Goal: Download file/media

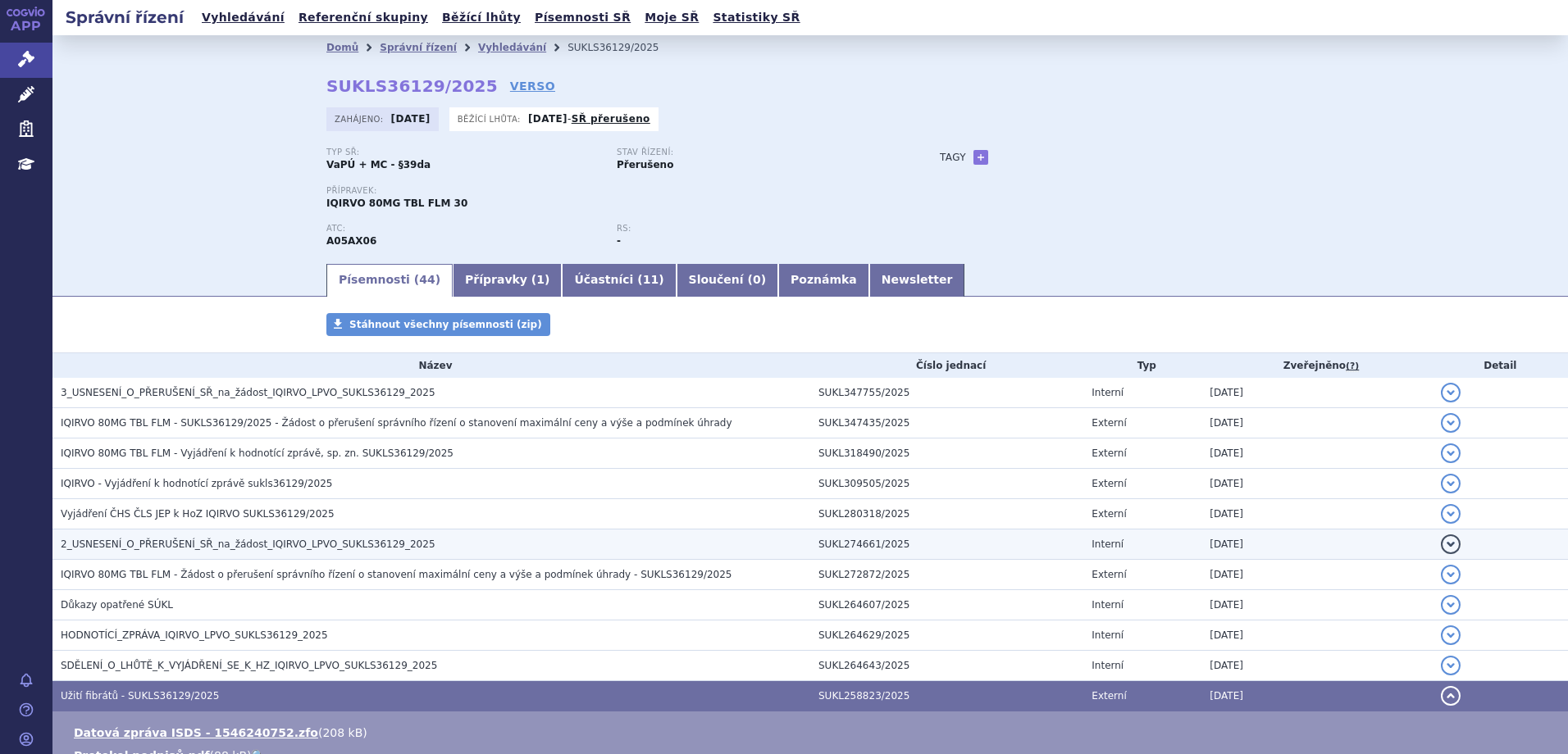
scroll to position [164, 0]
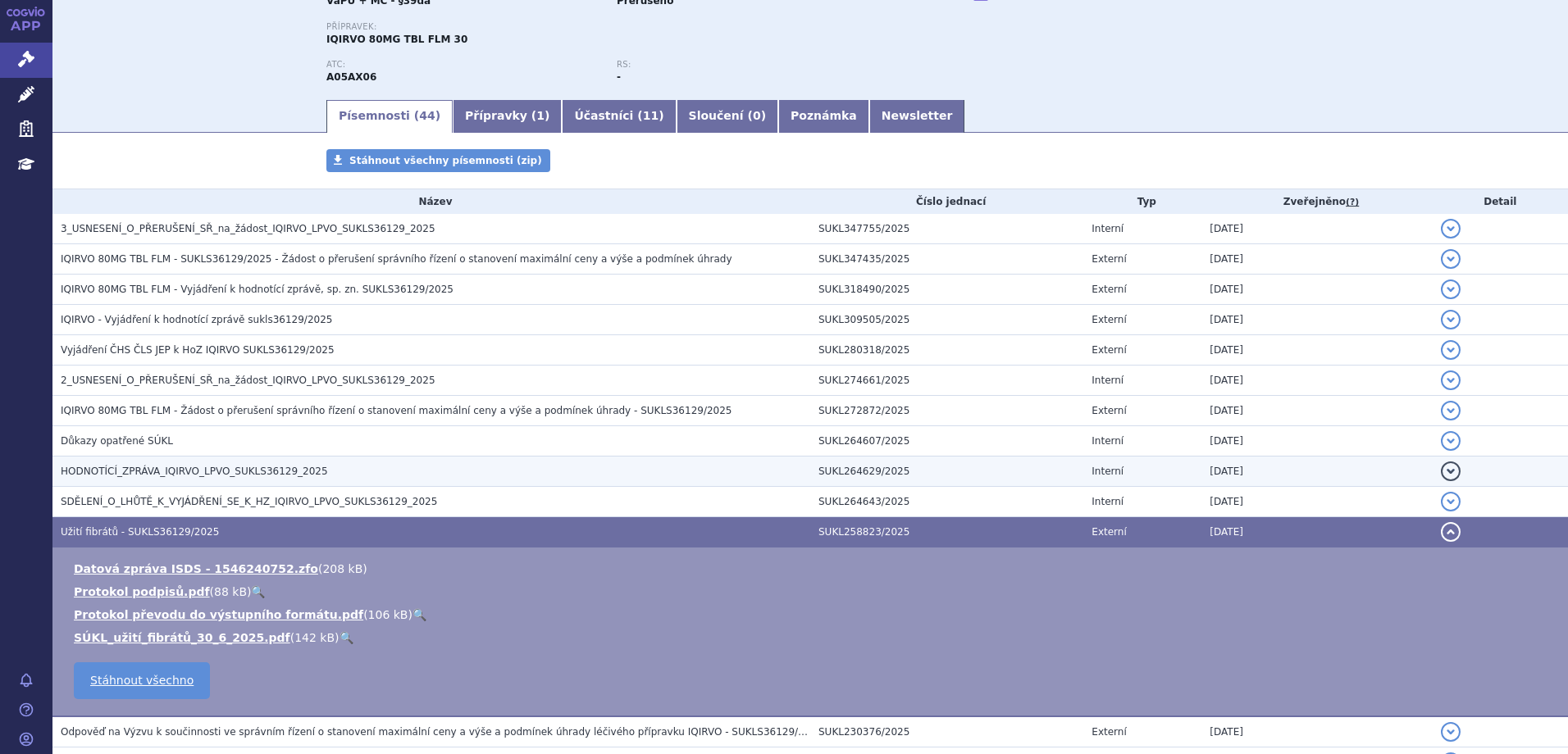
click at [215, 458] on td "HODNOTÍCÍ_ZPRÁVA_IQIRVO_LPVO_SUKLS36129_2025" at bounding box center [431, 472] width 758 height 30
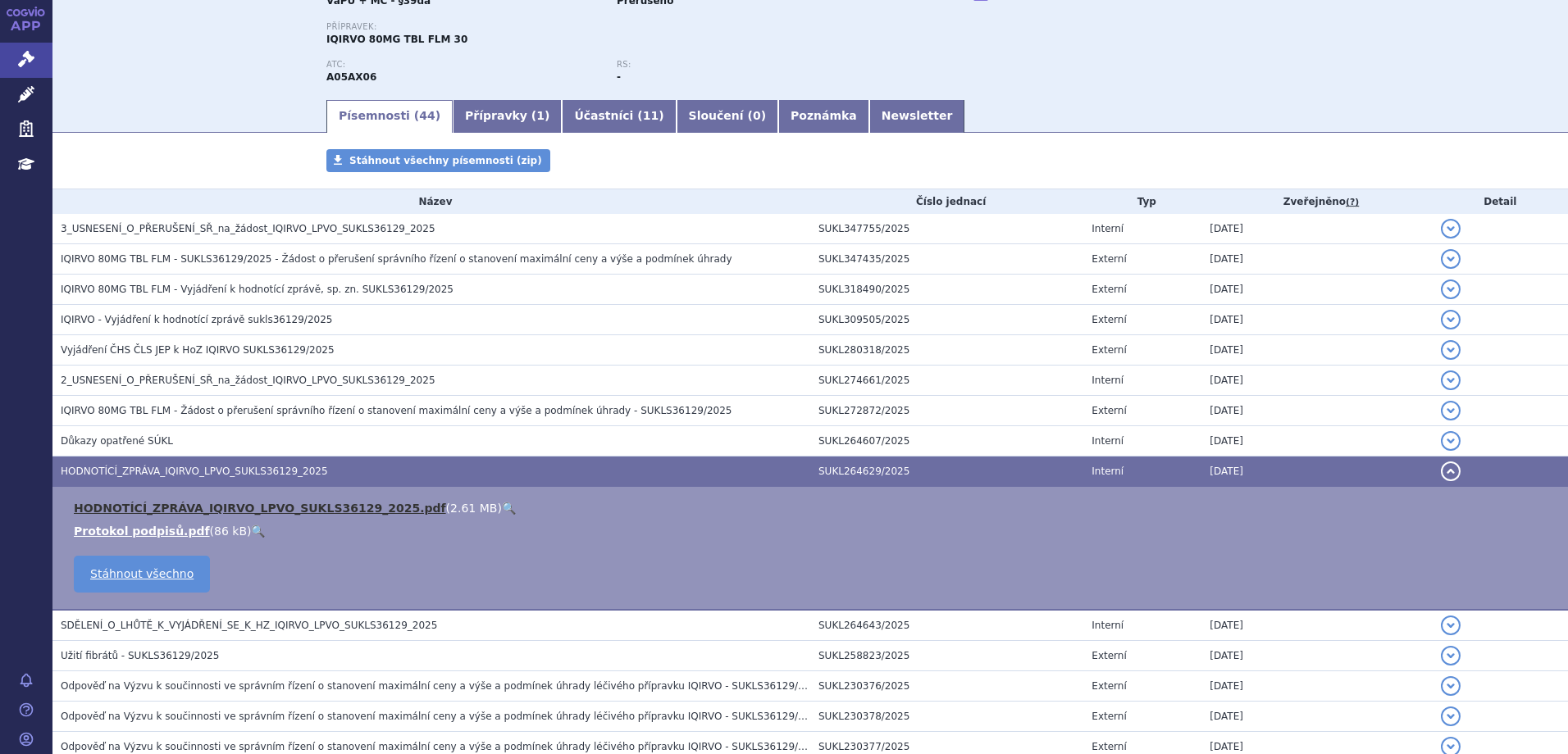
click at [227, 505] on link "HODNOTÍCÍ_ZPRÁVA_IQIRVO_LPVO_SUKLS36129_2025.pdf" at bounding box center [260, 509] width 372 height 13
click at [870, 112] on link "Newsletter" at bounding box center [918, 116] width 96 height 33
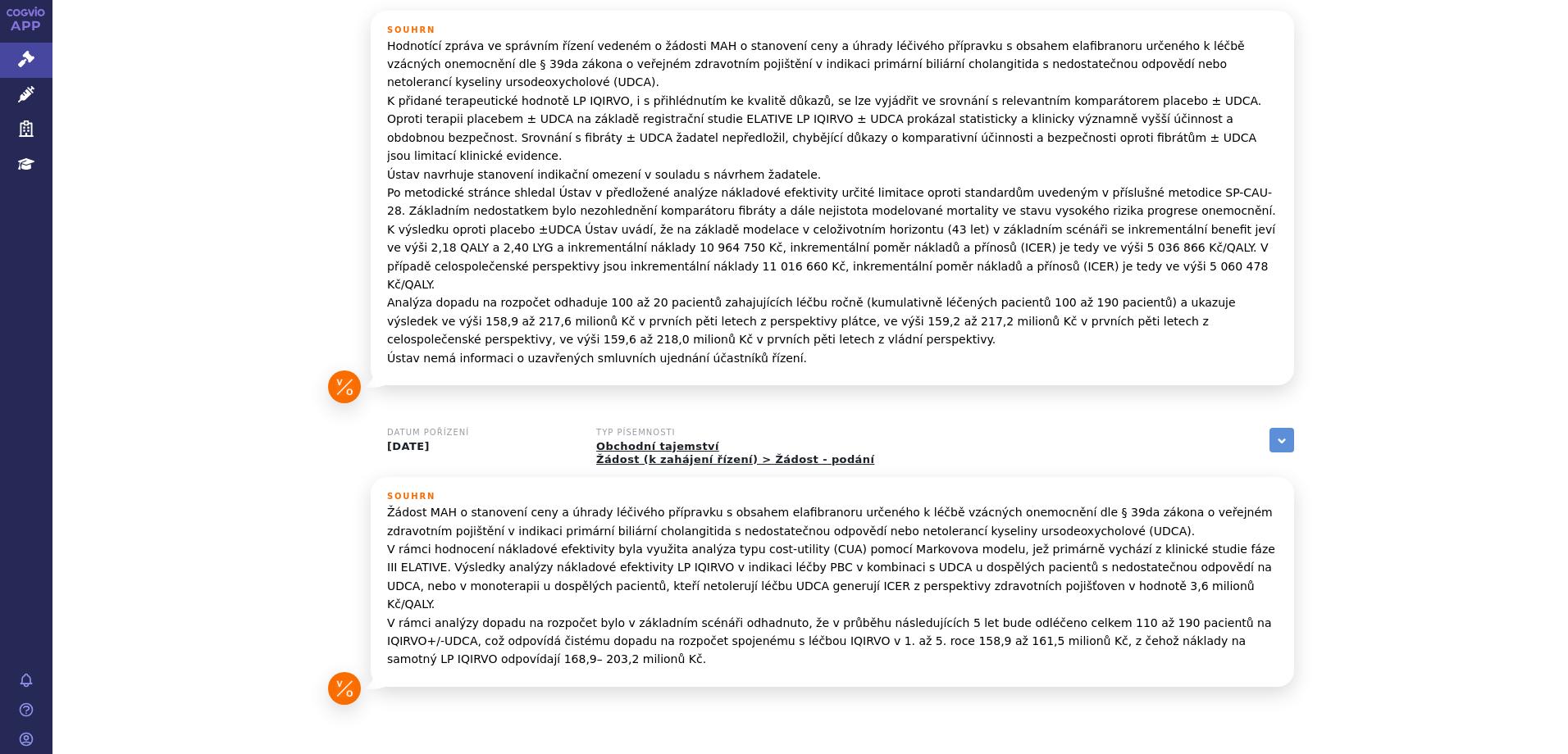
scroll to position [20, 0]
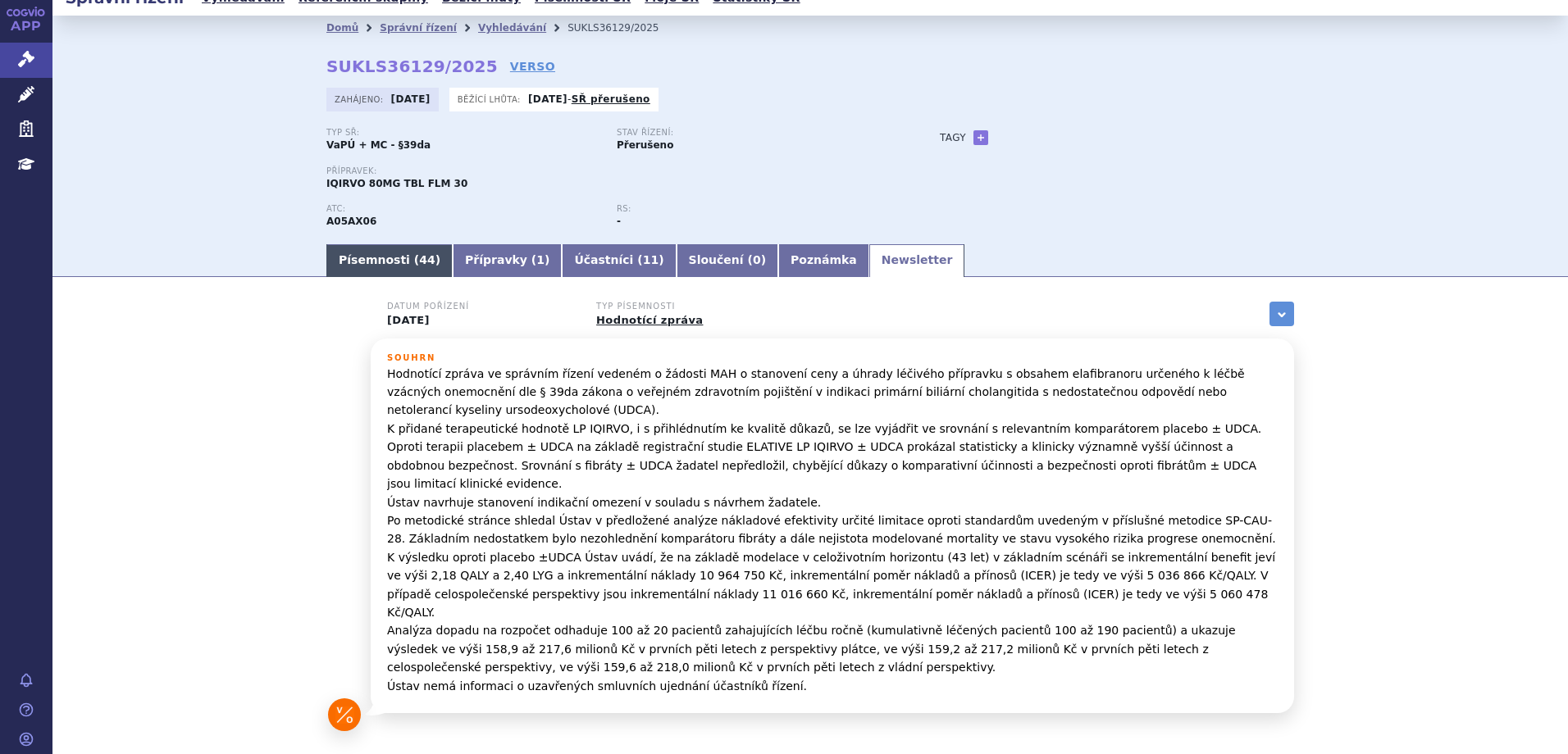
click at [396, 258] on link "Písemnosti ( 44 )" at bounding box center [389, 260] width 127 height 33
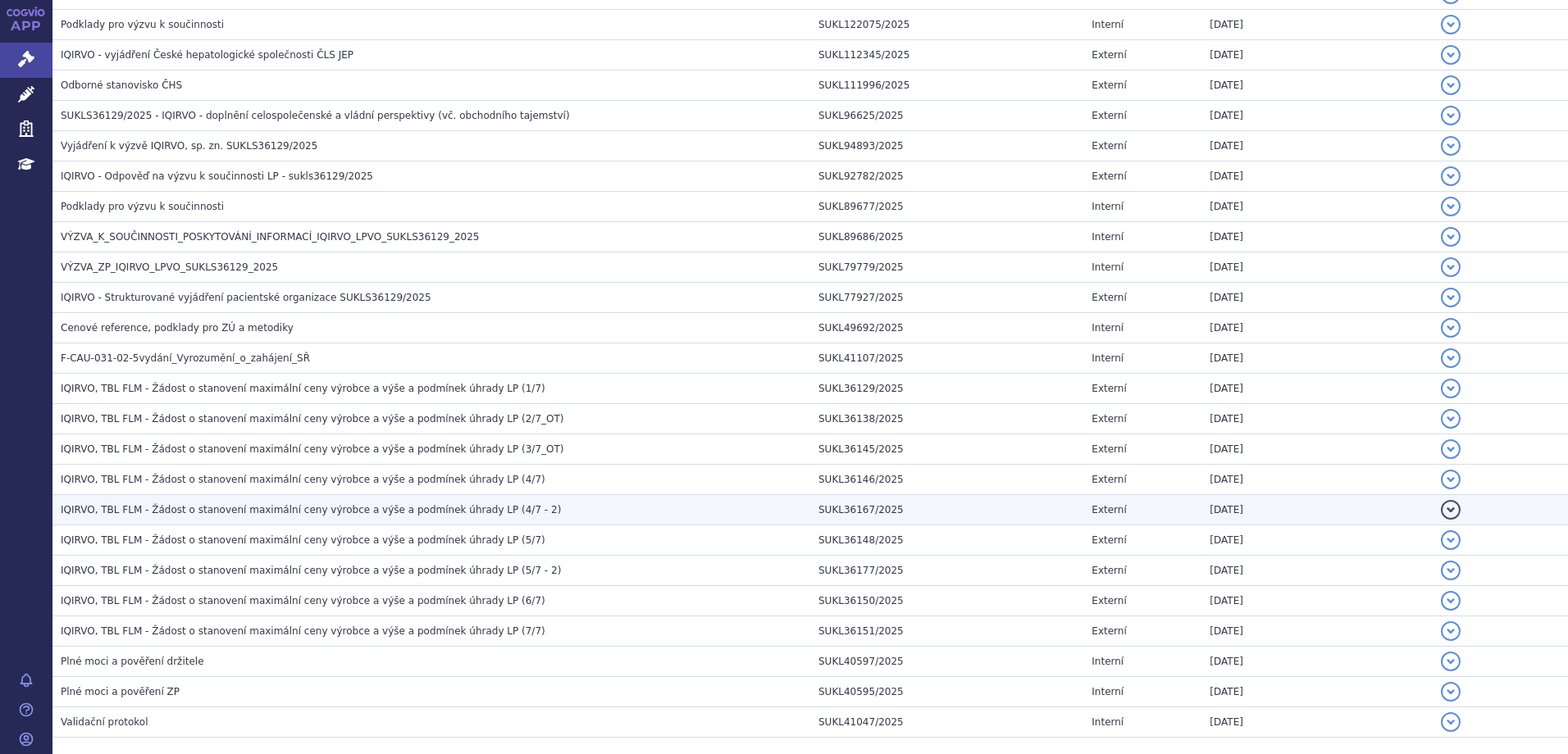
scroll to position [1180, 0]
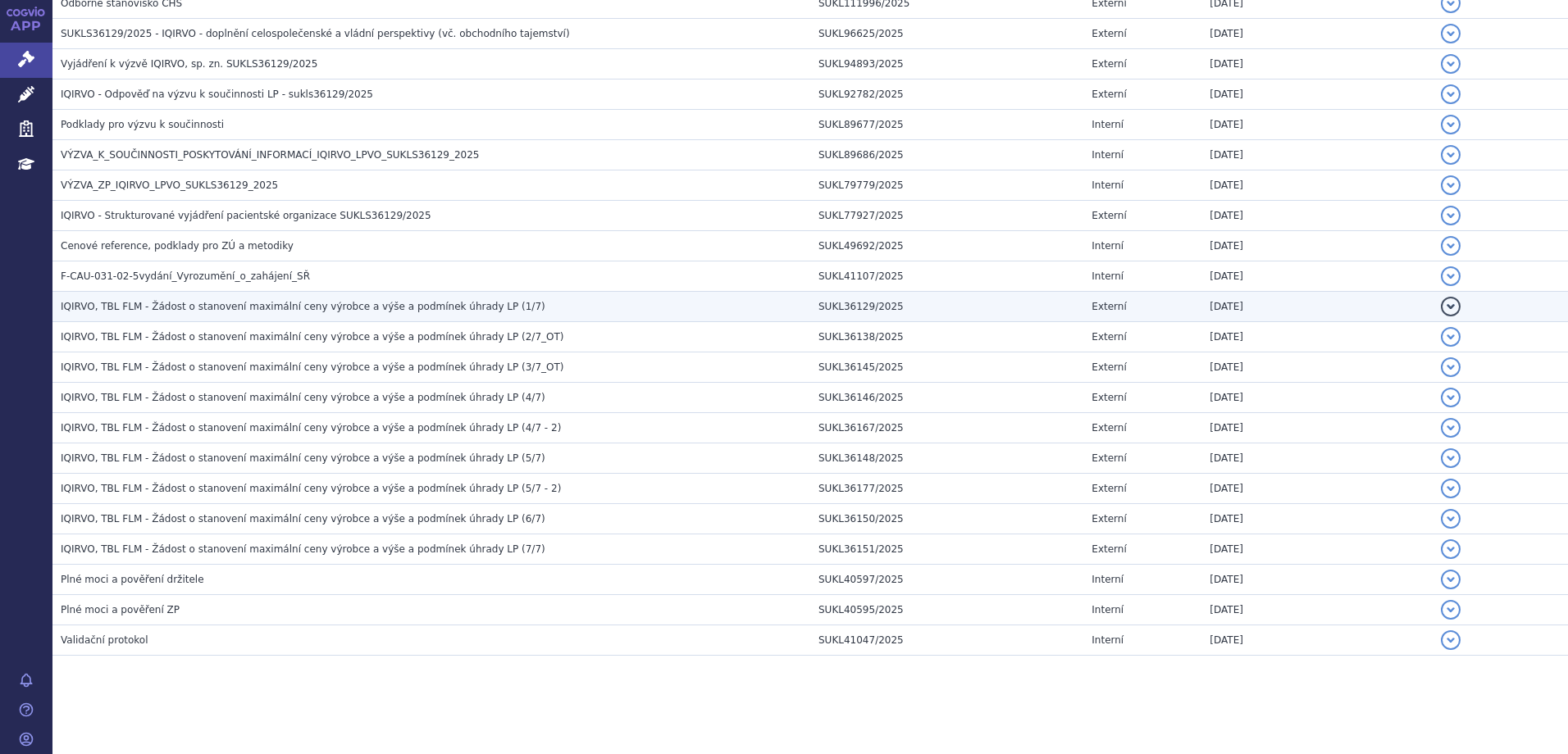
click at [341, 301] on span "IQIRVO, TBL FLM - Žádost o stanovení maximální ceny výrobce a výše a podmínek ú…" at bounding box center [303, 306] width 485 height 11
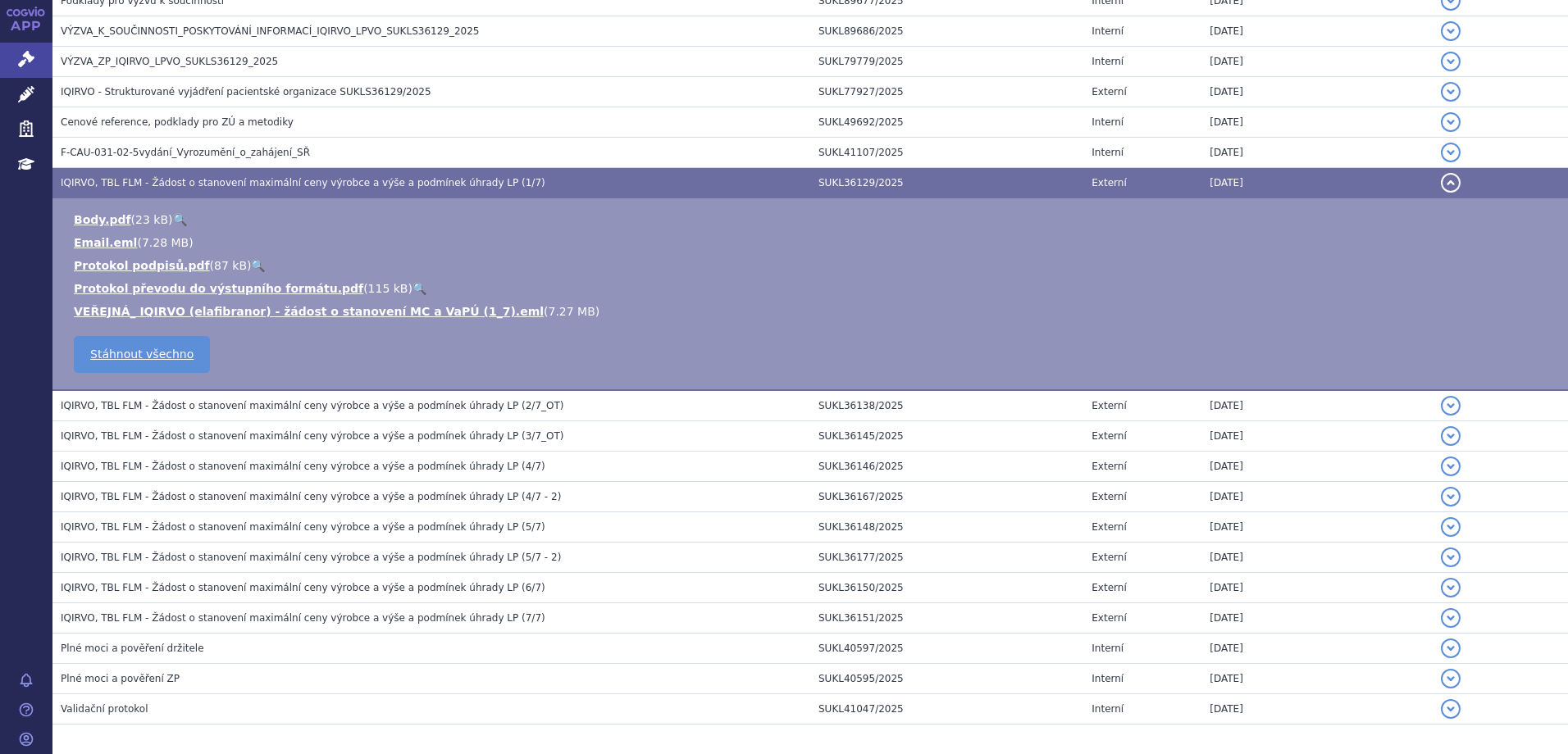
scroll to position [1057, 0]
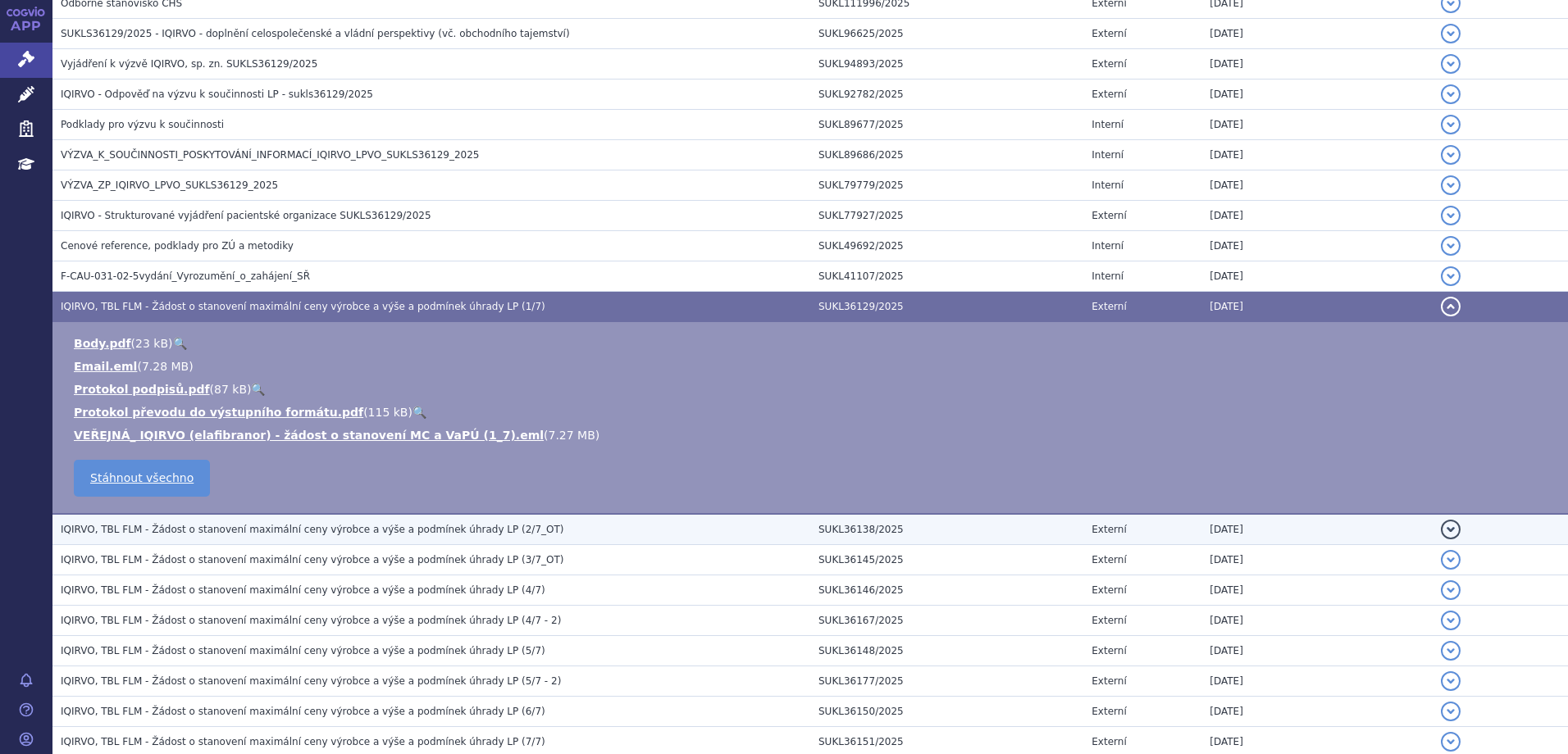
click at [419, 535] on span "IQIRVO, TBL FLM - Žádost o stanovení maximální ceny výrobce a výše a podmínek ú…" at bounding box center [312, 529] width 503 height 11
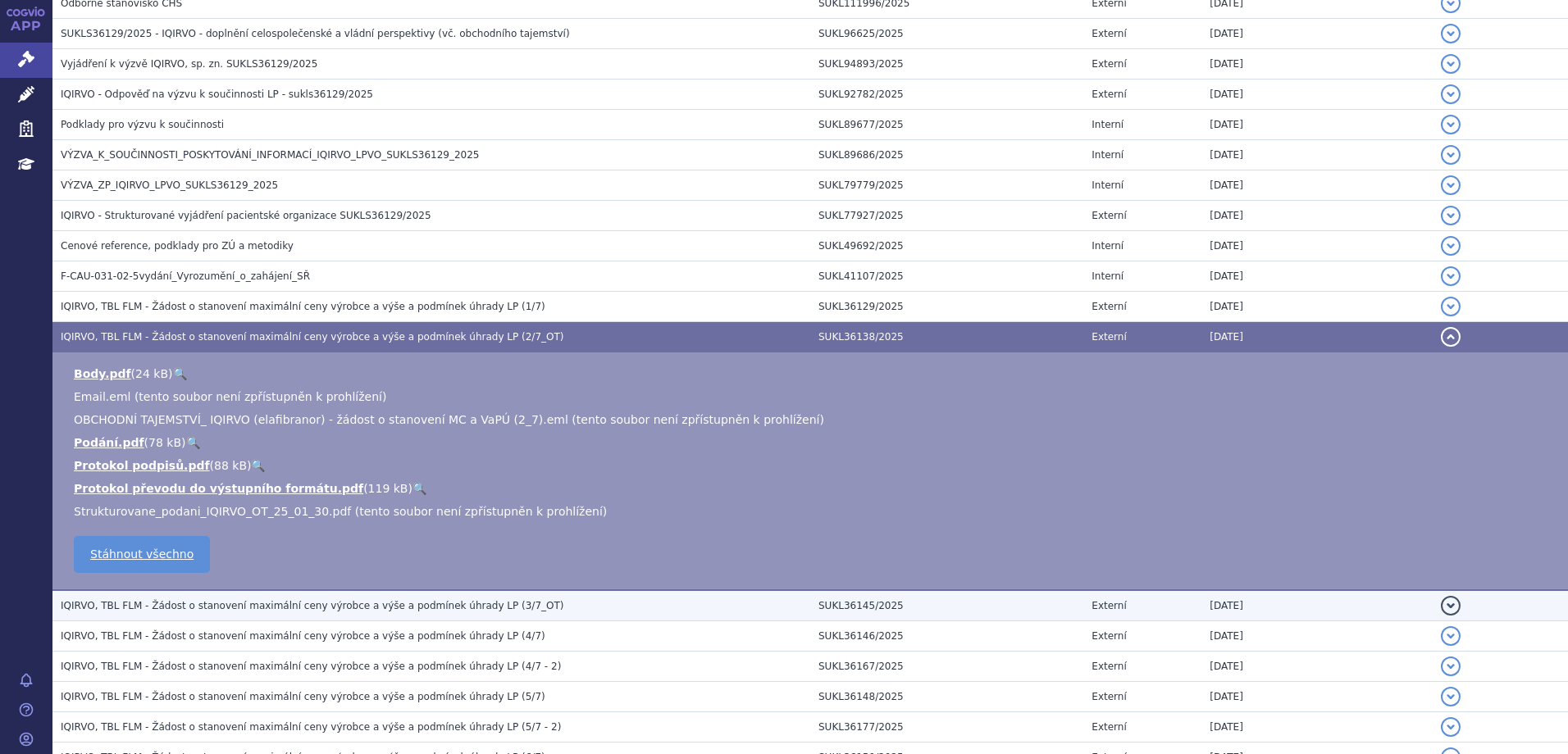
click at [271, 608] on span "IQIRVO, TBL FLM - Žádost o stanovení maximální ceny výrobce a výše a podmínek ú…" at bounding box center [312, 606] width 503 height 11
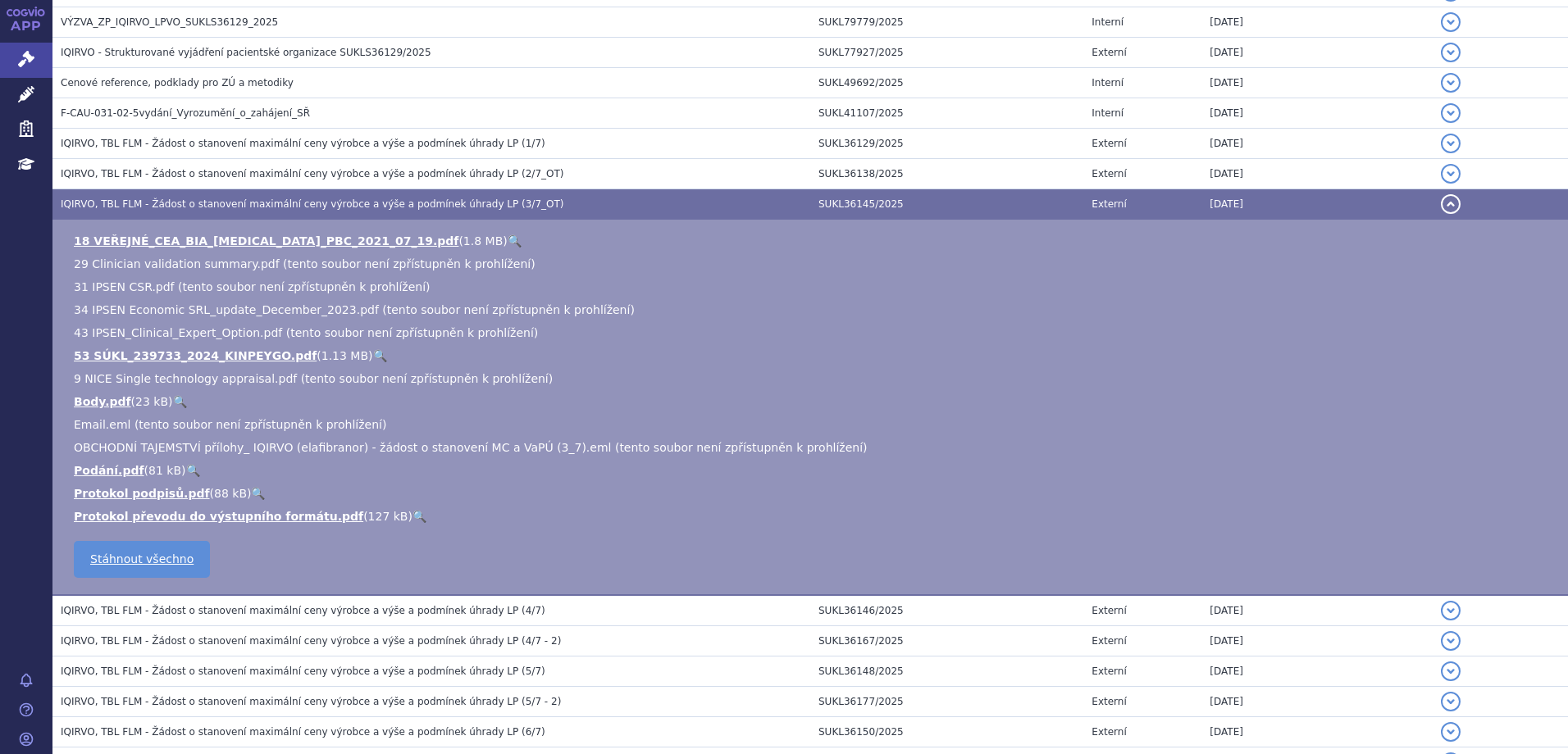
scroll to position [1220, 0]
click at [312, 605] on span "IQIRVO, TBL FLM - Žádost o stanovení maximální ceny výrobce a výše a podmínek ú…" at bounding box center [303, 610] width 485 height 11
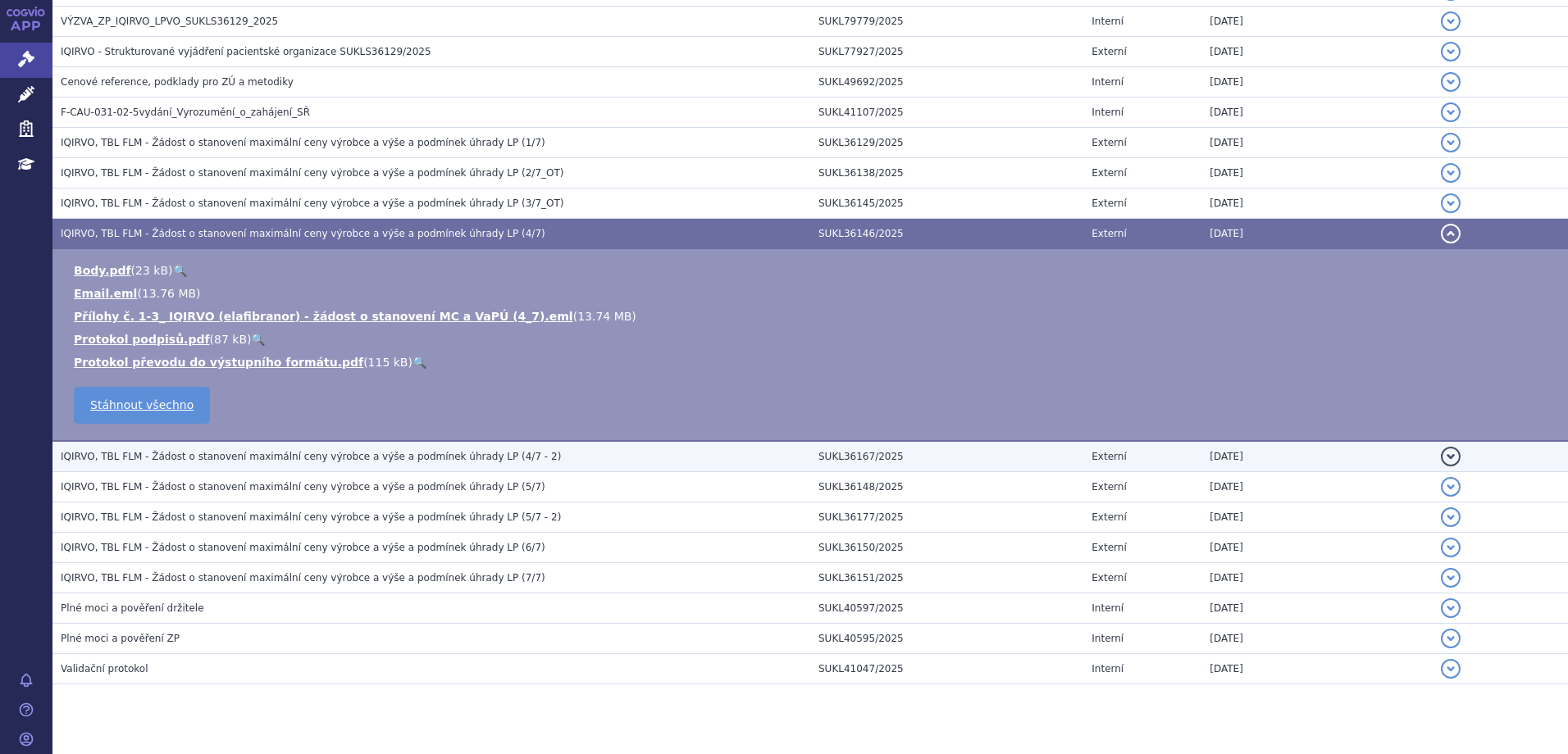
click at [339, 466] on td "IQIRVO, TBL FLM - Žádost o stanovení maximální ceny výrobce a výše a podmínek ú…" at bounding box center [431, 456] width 758 height 31
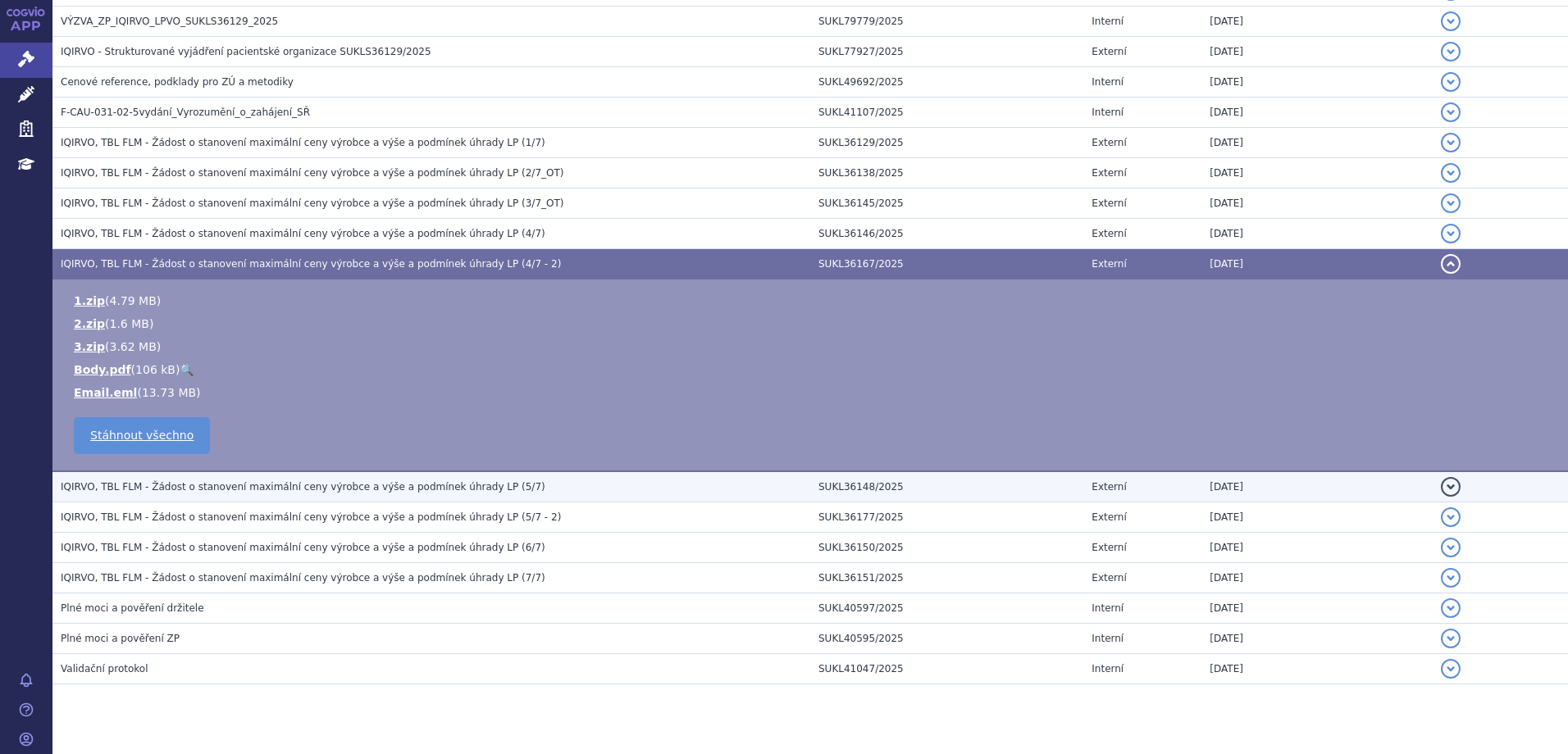
click at [336, 490] on span "IQIRVO, TBL FLM - Žádost o stanovení maximální ceny výrobce a výše a podmínek ú…" at bounding box center [303, 487] width 485 height 11
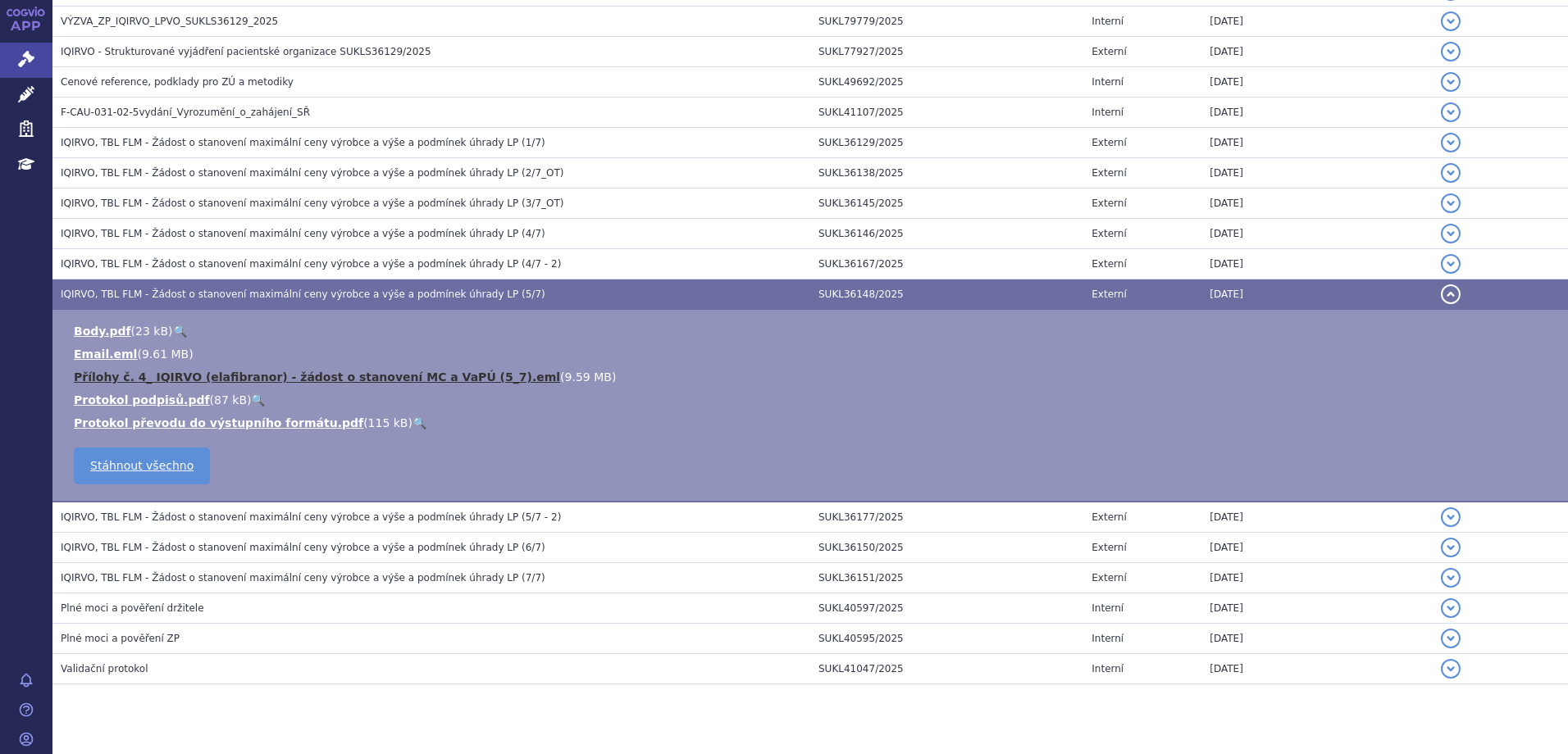
click at [439, 374] on link "Přílohy č. 4_ IQIRVO (elafibranor) - žádost o stanovení MC a VaPÚ (5_7).eml" at bounding box center [317, 377] width 486 height 13
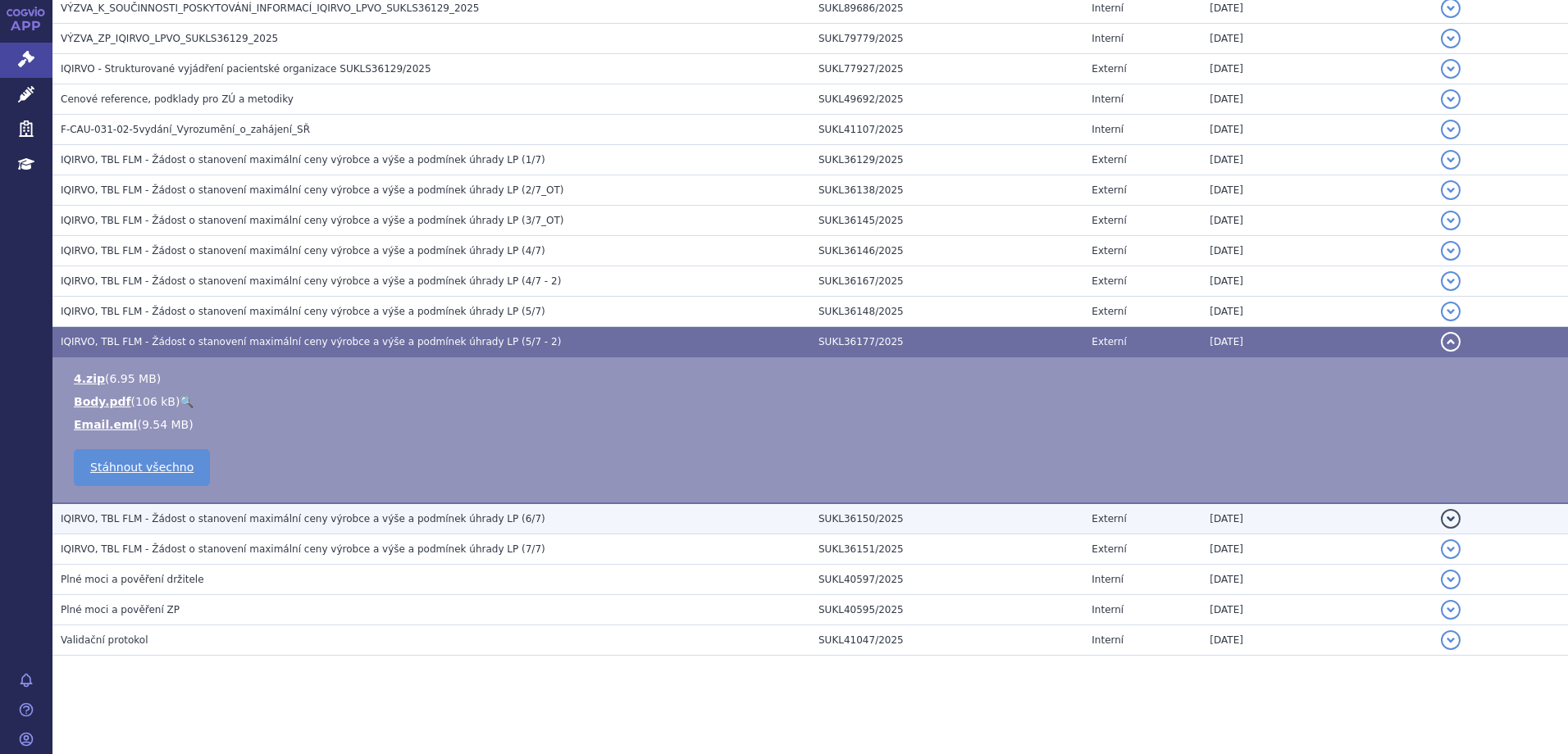
scroll to position [1204, 0]
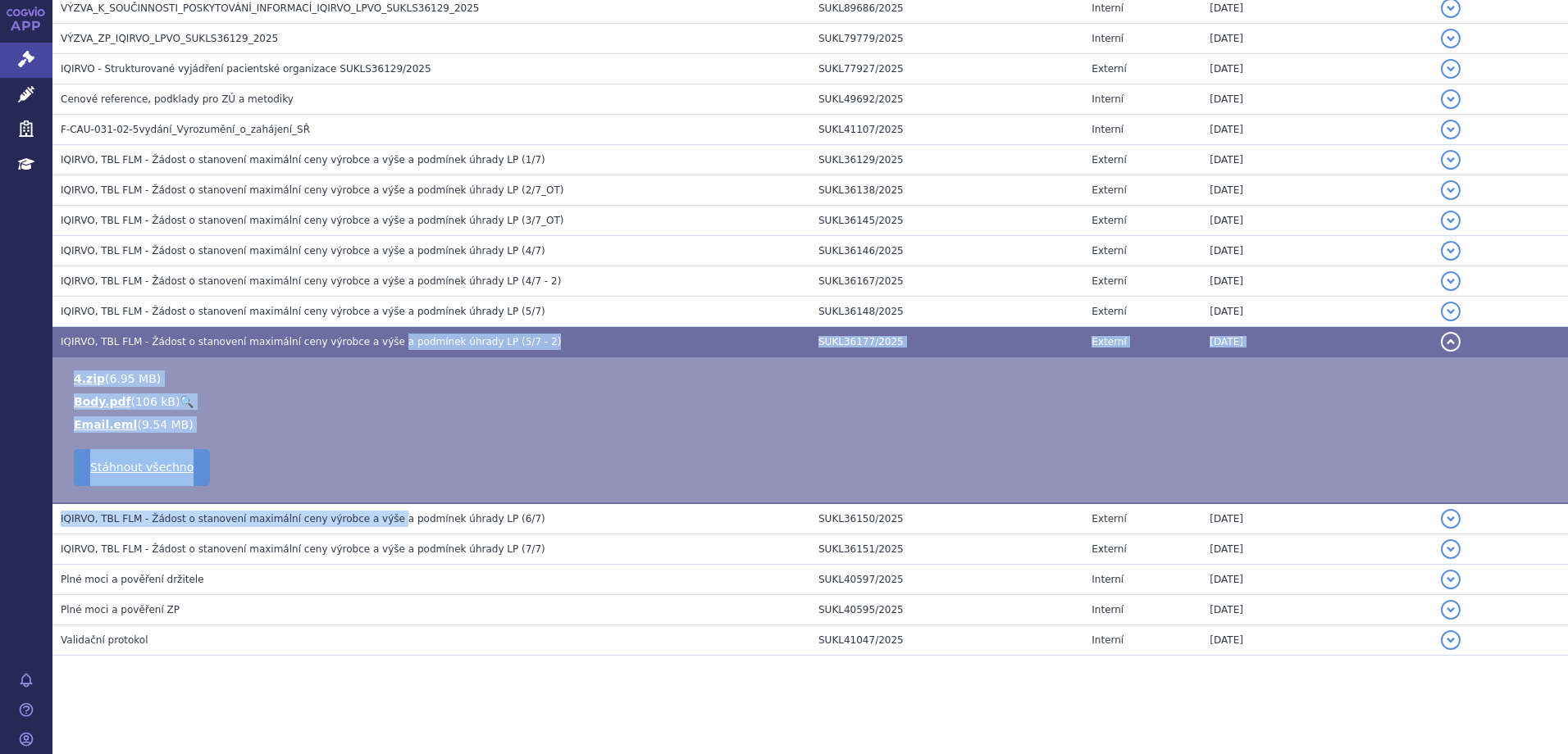
drag, startPoint x: 365, startPoint y: 529, endPoint x: 272, endPoint y: 391, distance: 166.4
click at [272, 391] on ul "4.zip ( 6.95 MB ) Body.pdf ( 106 kB ) 🔍 Email.eml" at bounding box center [811, 402] width 1483 height 63
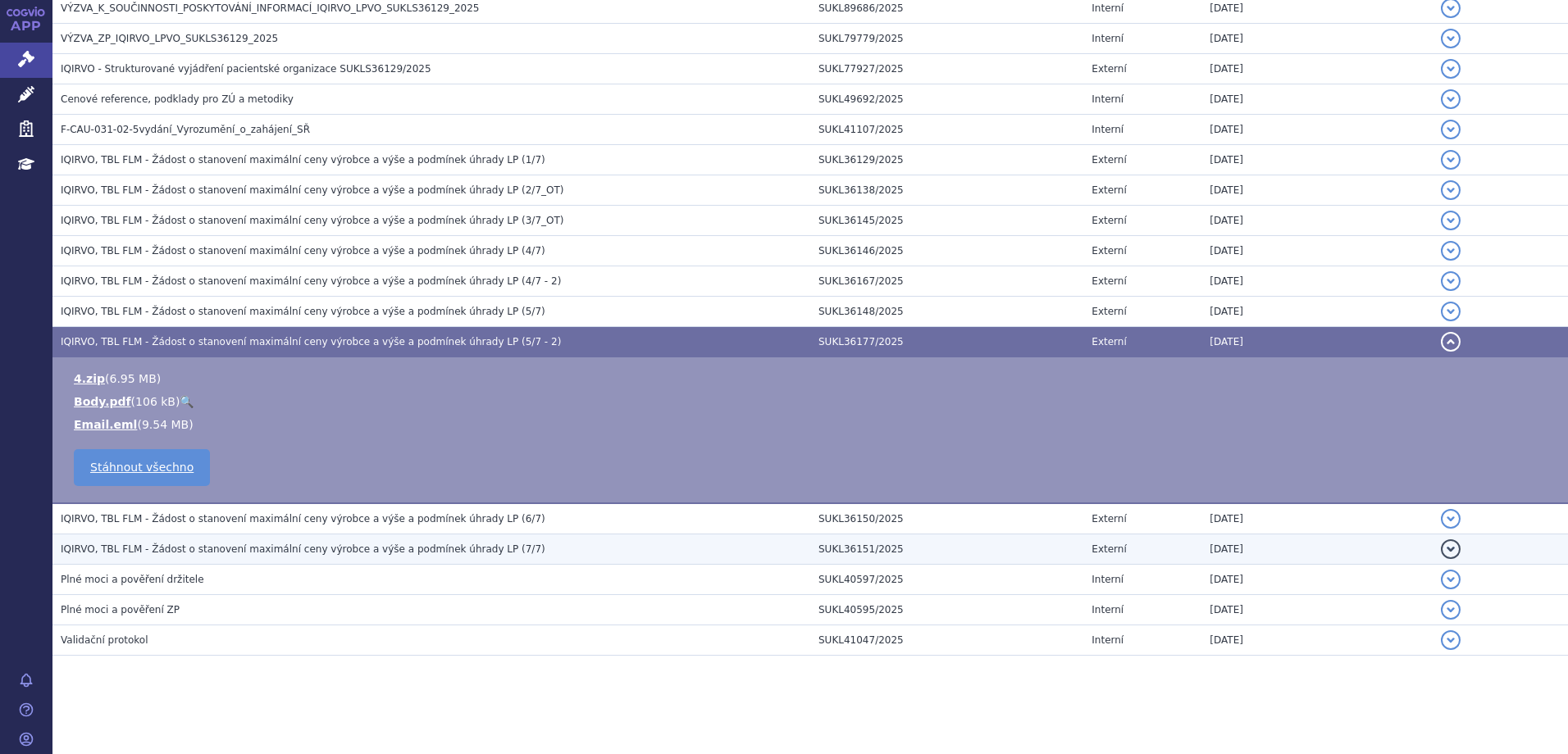
click at [344, 536] on td "IQIRVO, TBL FLM - Žádost o stanovení maximální ceny výrobce a výše a podmínek ú…" at bounding box center [431, 550] width 758 height 30
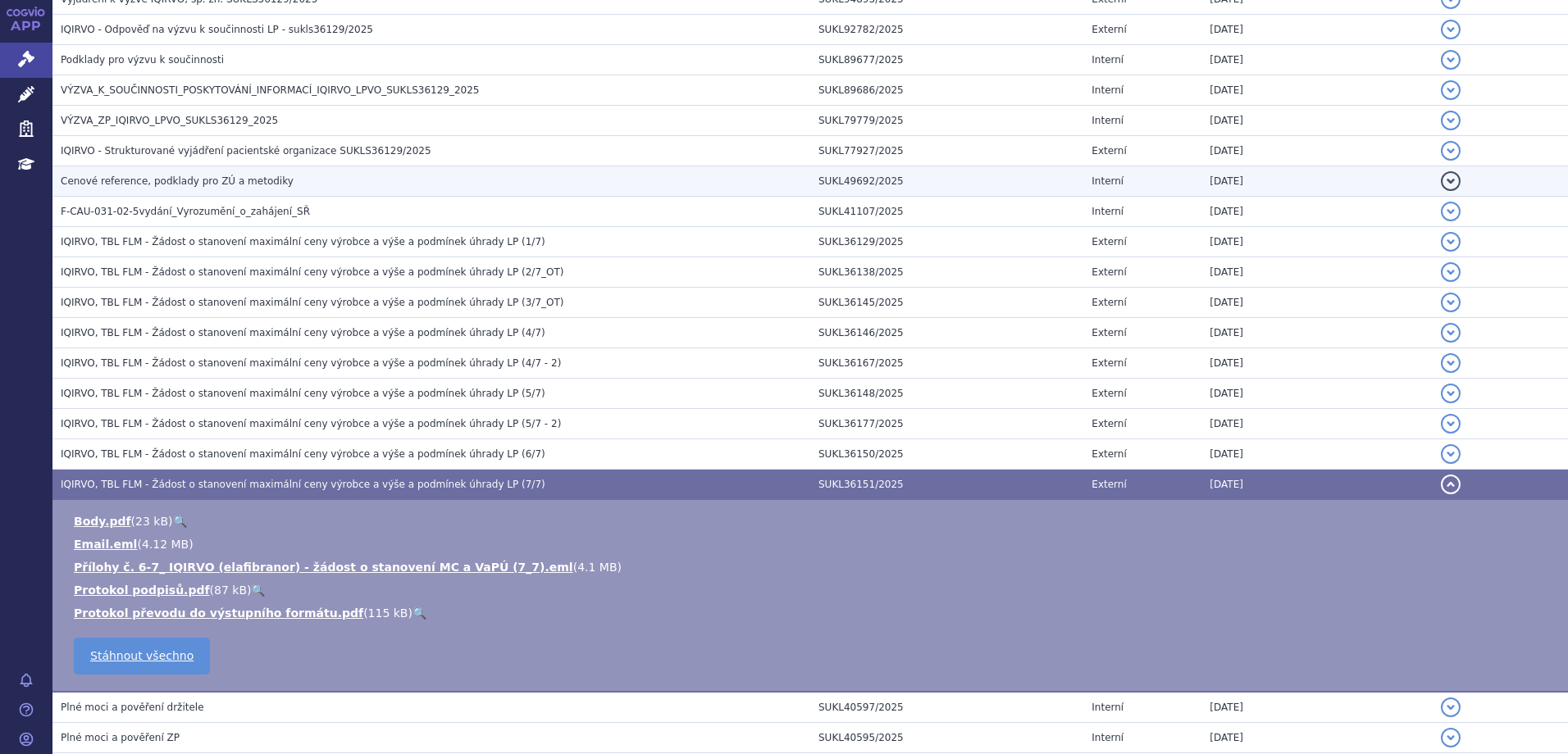
scroll to position [893, 0]
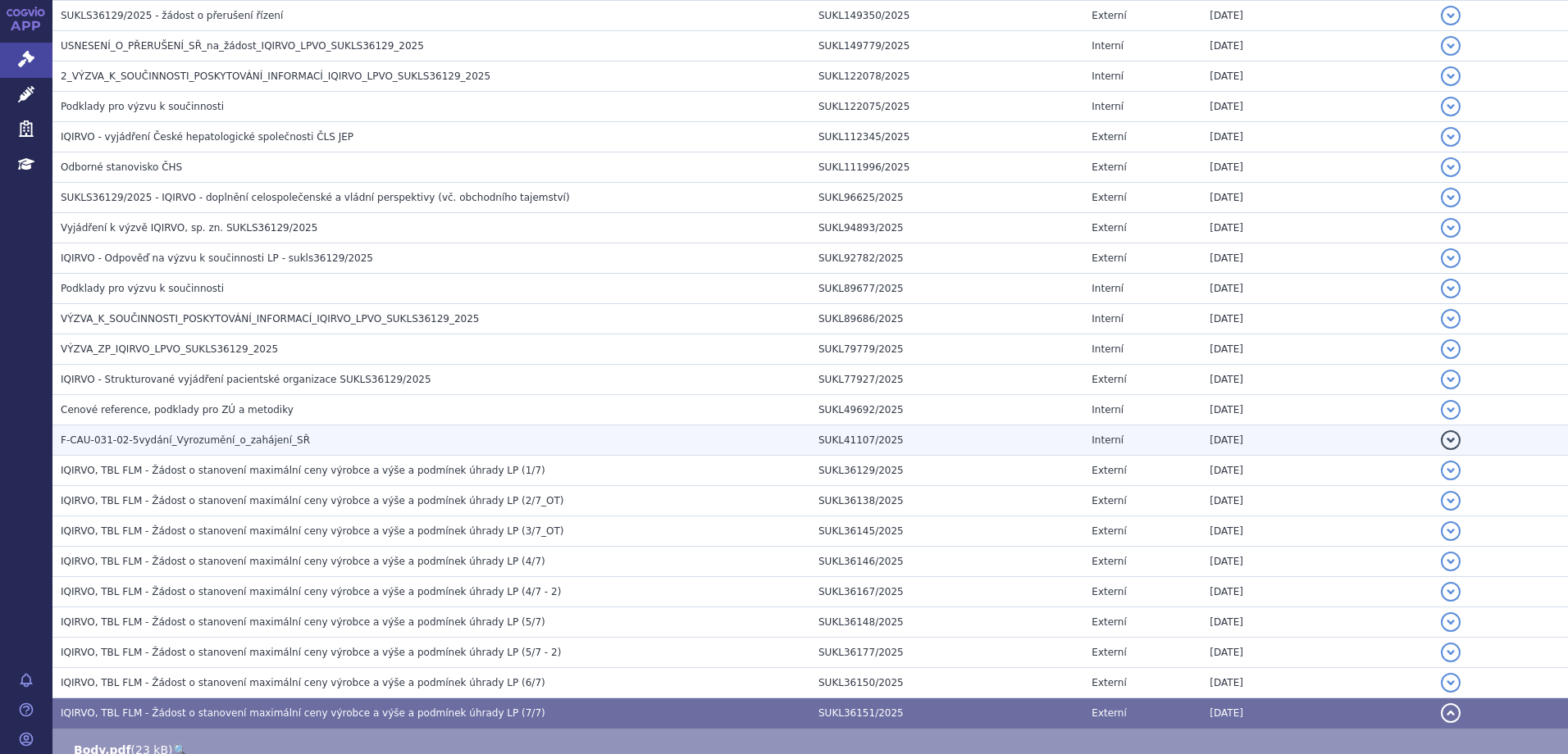
click at [310, 444] on h3 "F-CAU-031-02-5vydání_Vyrozumění_o_zahájení_SŘ" at bounding box center [436, 440] width 750 height 17
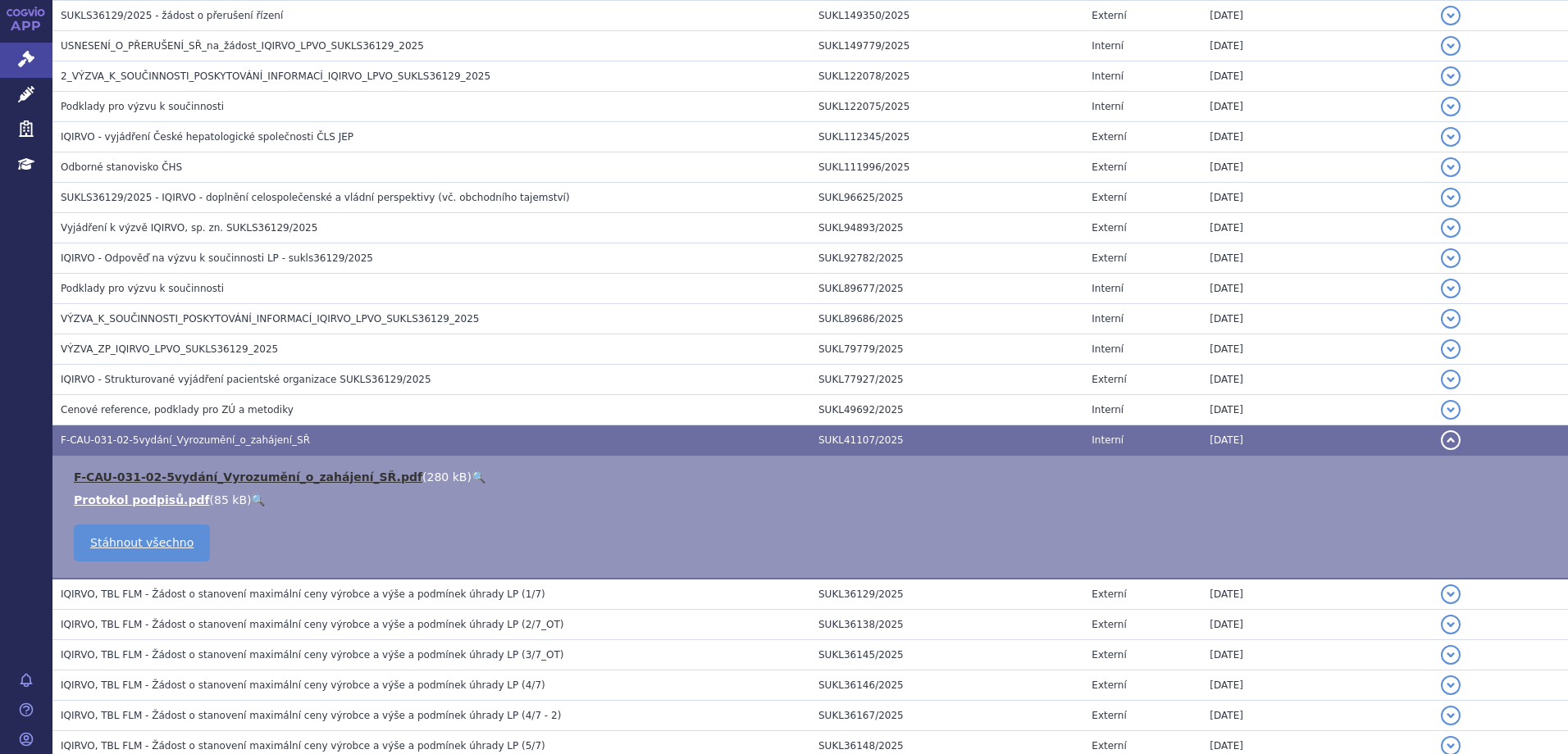
click at [255, 476] on link "F-CAU-031-02-5vydání_Vyrozumění_o_zahájení_SŘ.pdf" at bounding box center [248, 477] width 349 height 13
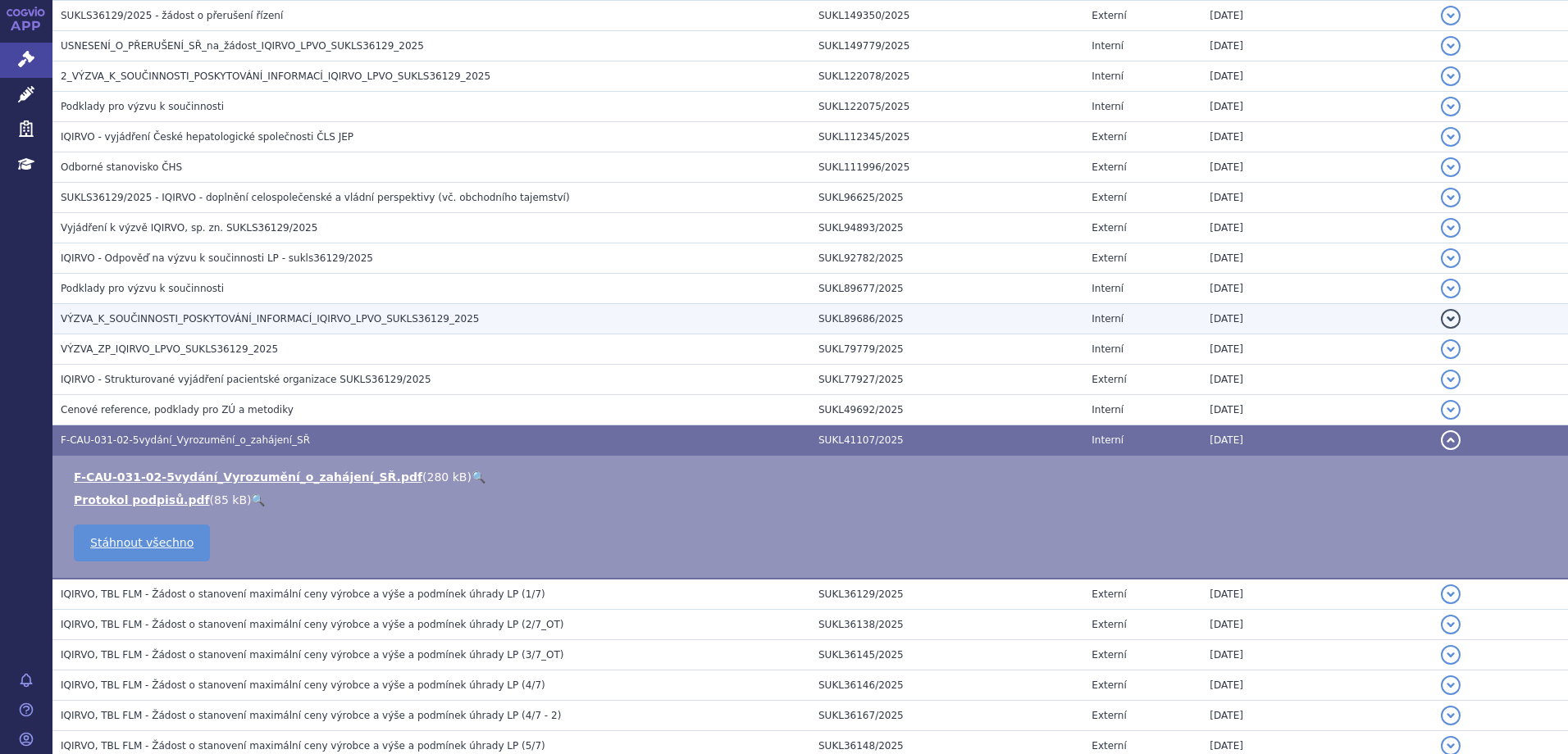
scroll to position [811, 0]
